Goal: Task Accomplishment & Management: Manage account settings

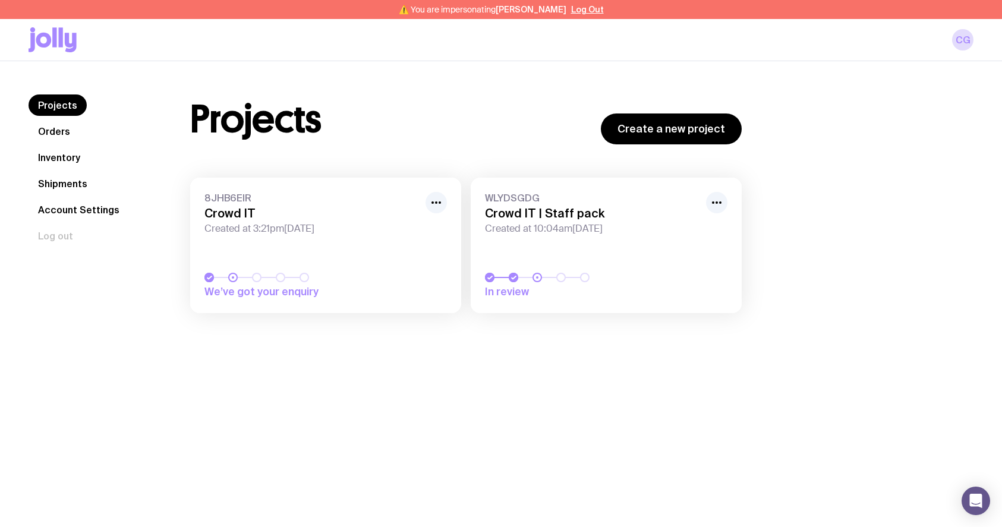
click at [718, 206] on icon "button" at bounding box center [716, 202] width 14 height 14
click at [694, 225] on button "Rename" at bounding box center [689, 229] width 57 height 12
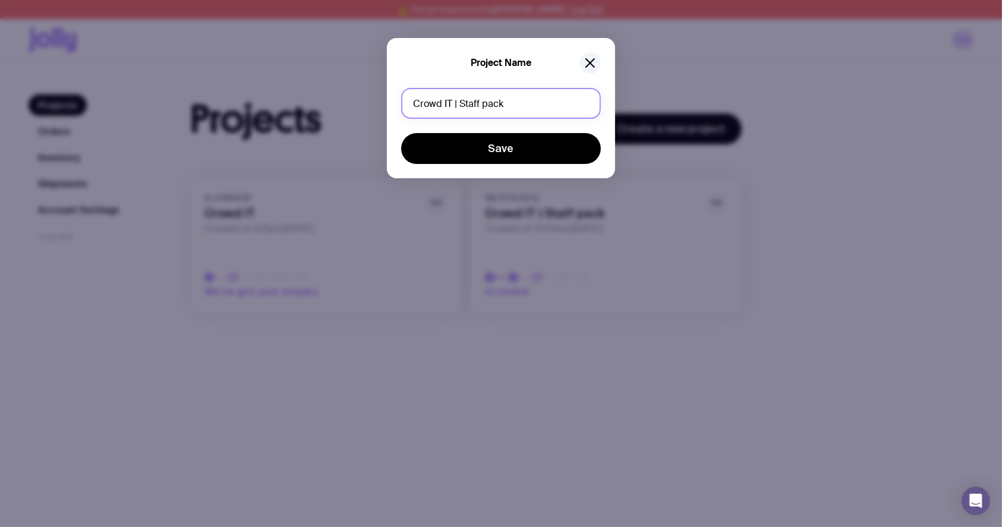
click at [485, 105] on input "Crowd IT | Staff pack" at bounding box center [501, 103] width 200 height 31
drag, startPoint x: 511, startPoint y: 102, endPoint x: 457, endPoint y: 102, distance: 54.1
click at [457, 102] on input "Crowd IT | Staff pack" at bounding box center [501, 103] width 200 height 31
type input "Crowd IT | Event swag"
click at [600, 55] on div "Project Name" at bounding box center [501, 62] width 200 height 21
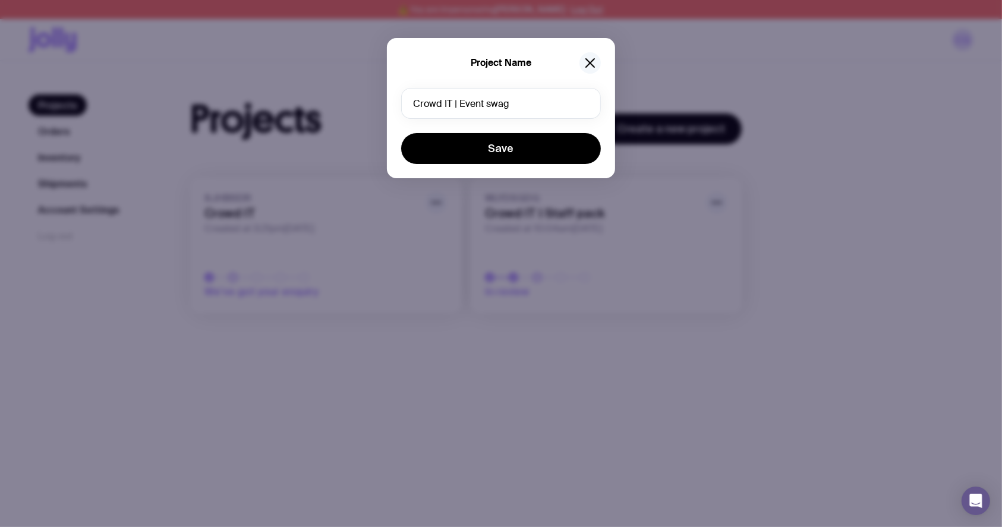
click at [589, 64] on icon "button" at bounding box center [590, 63] width 8 height 8
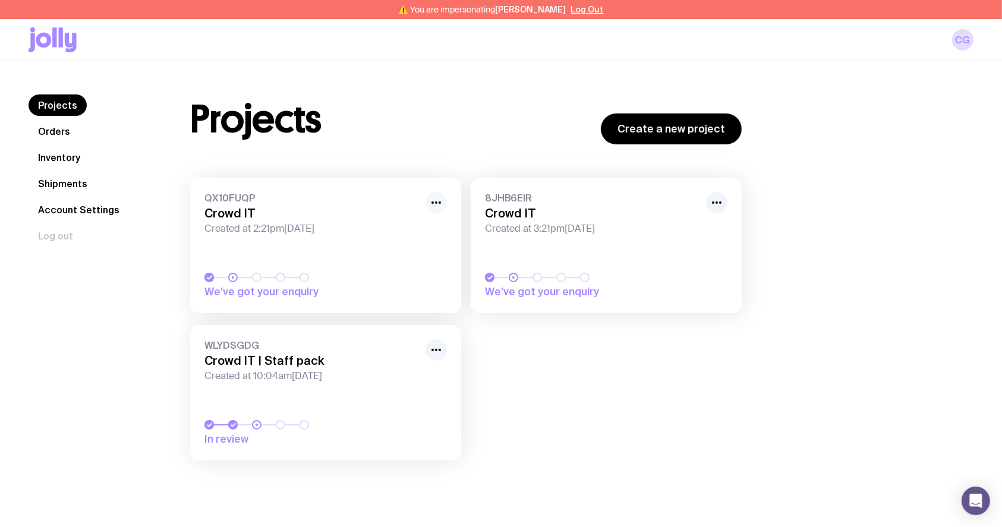
drag, startPoint x: 438, startPoint y: 205, endPoint x: 445, endPoint y: 207, distance: 7.3
click at [438, 205] on icon "button" at bounding box center [436, 202] width 14 height 14
click at [397, 231] on button "Rename" at bounding box center [408, 229] width 57 height 12
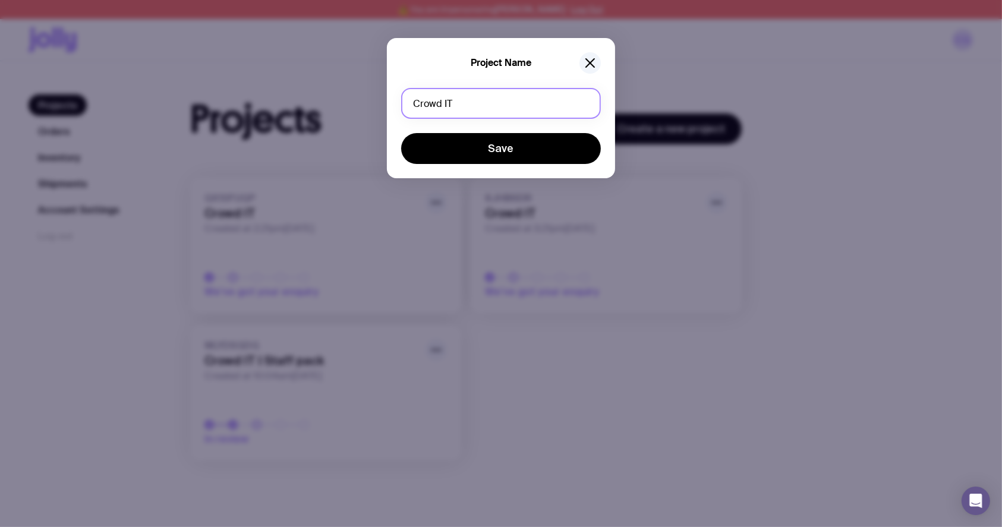
click at [462, 111] on input "Crowd IT" at bounding box center [501, 103] width 200 height 31
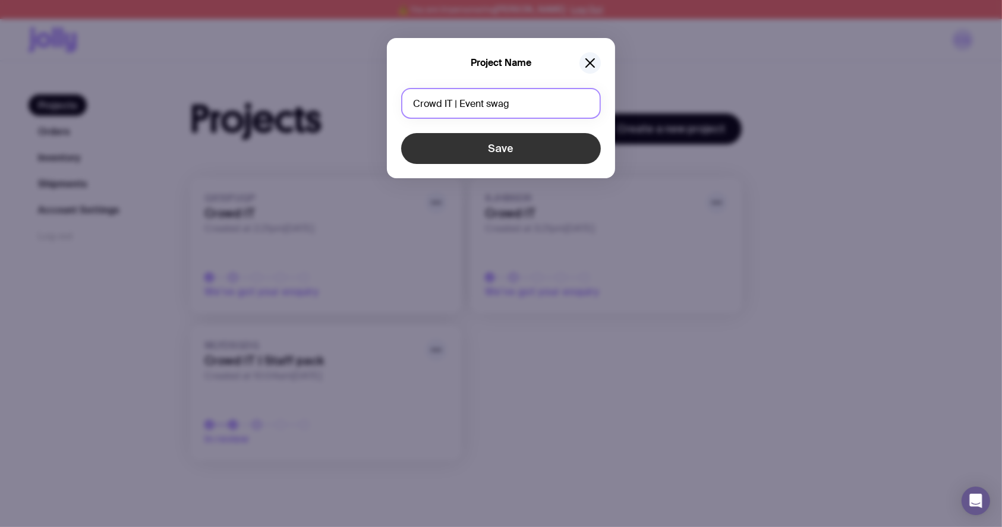
type input "Crowd IT | Event swag"
click at [483, 154] on button "Save" at bounding box center [501, 148] width 200 height 31
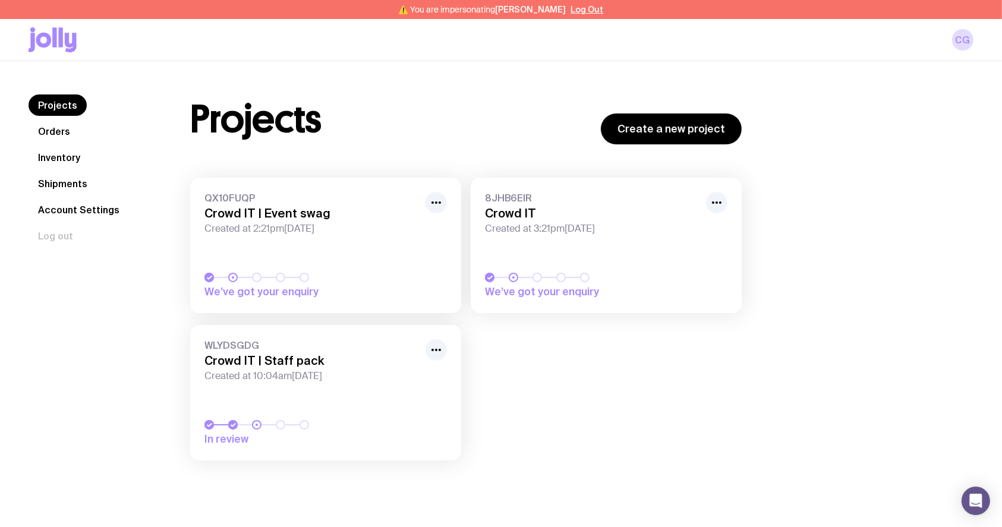
click at [457, 108] on div "Projects Create a new project" at bounding box center [465, 119] width 551 height 50
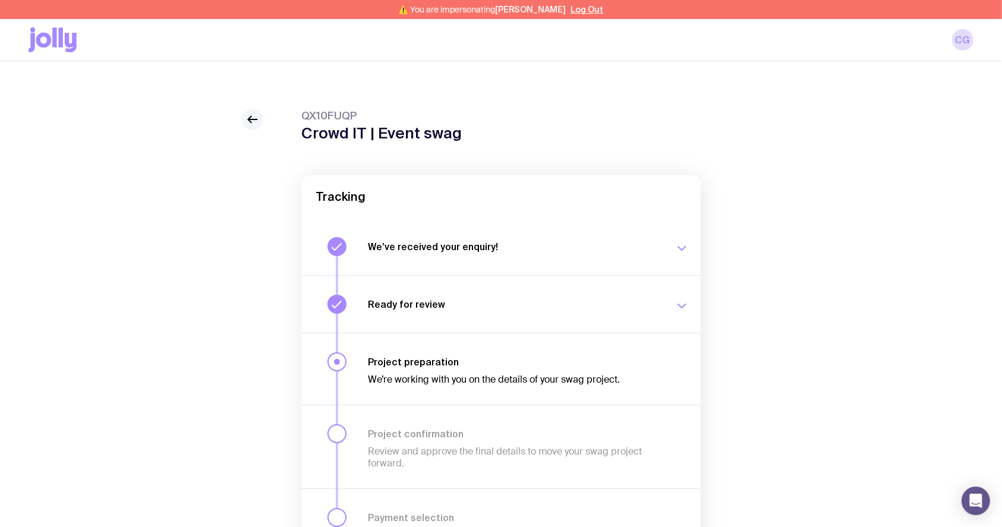
click at [252, 114] on icon at bounding box center [252, 119] width 14 height 14
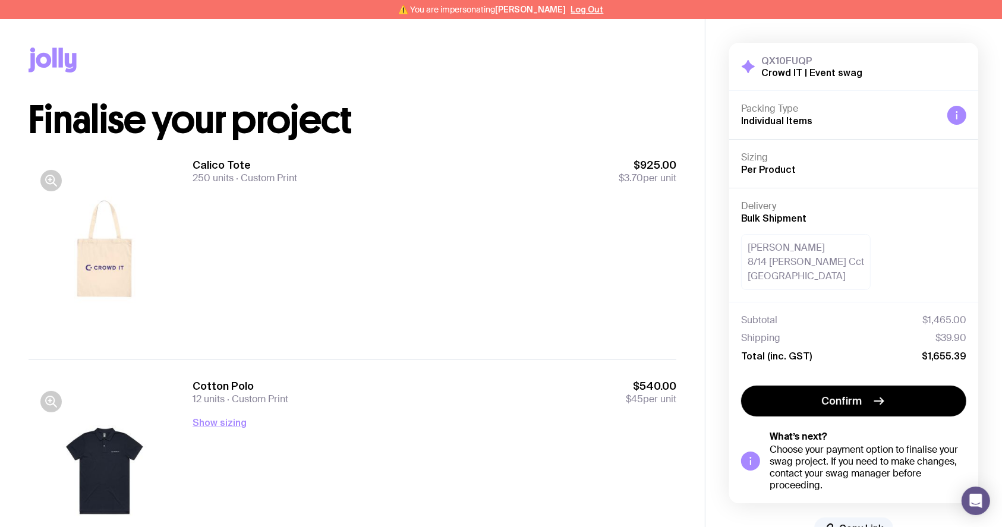
click at [462, 286] on div "Calico Tote 250 units Custom Print $925.00 $3.70 per unit" at bounding box center [434, 249] width 484 height 182
click at [224, 416] on button "Show sizing" at bounding box center [219, 422] width 54 height 14
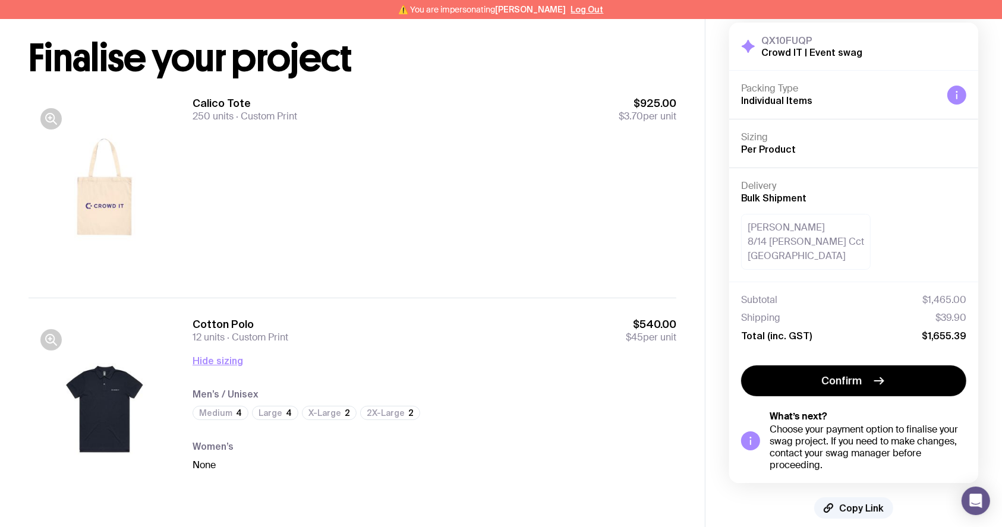
scroll to position [77, 0]
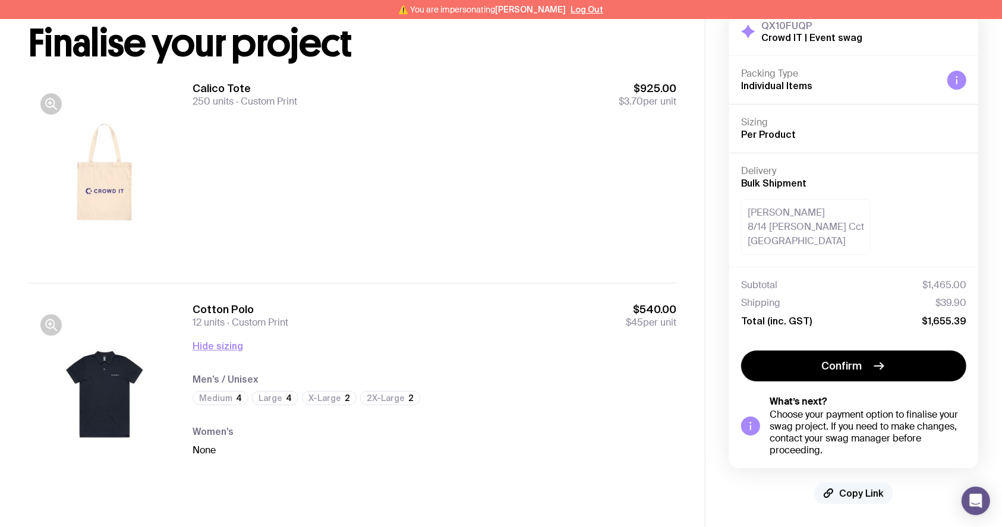
click at [851, 487] on button "Copy Link" at bounding box center [853, 492] width 79 height 21
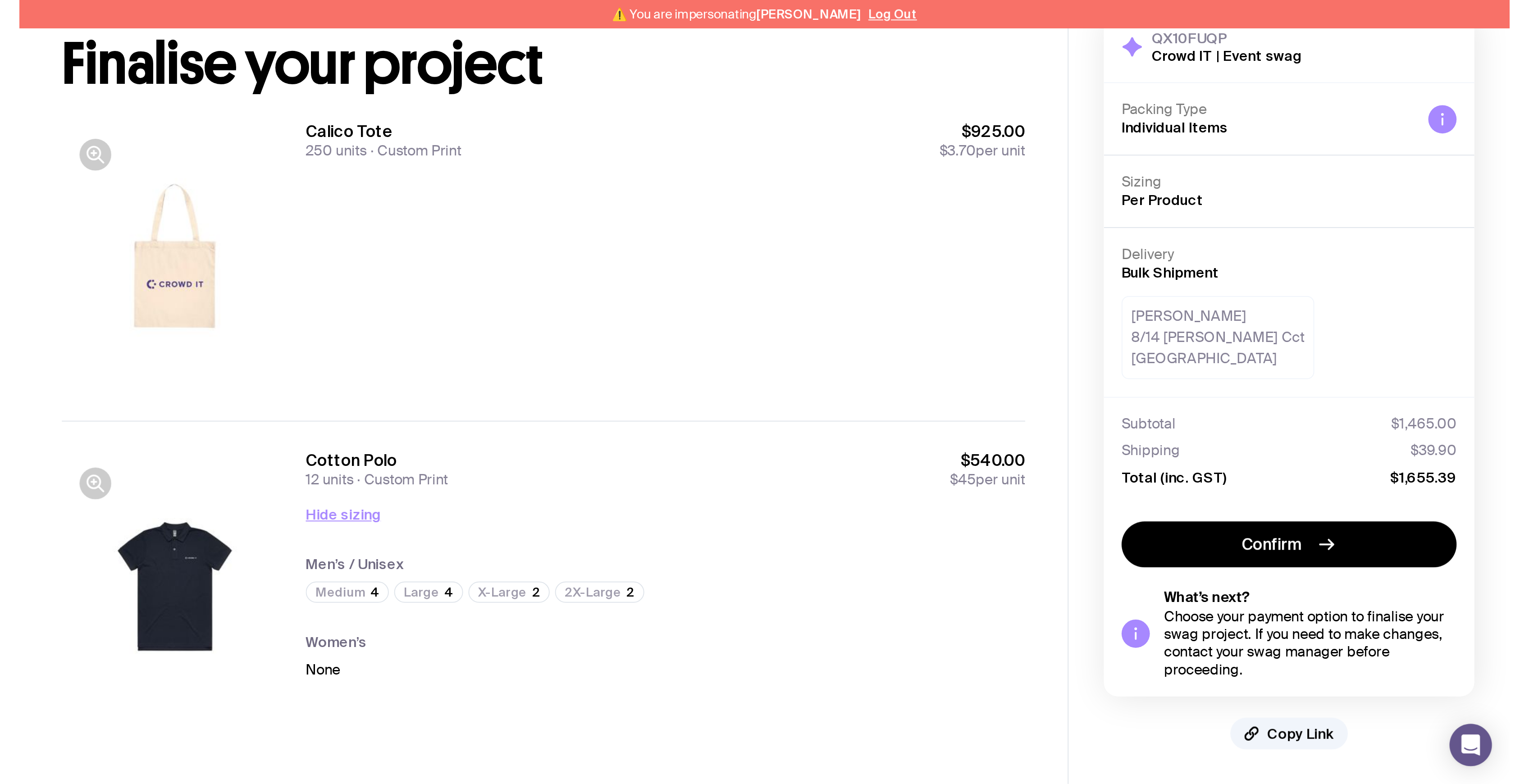
scroll to position [14, 0]
